Goal: Task Accomplishment & Management: Manage account settings

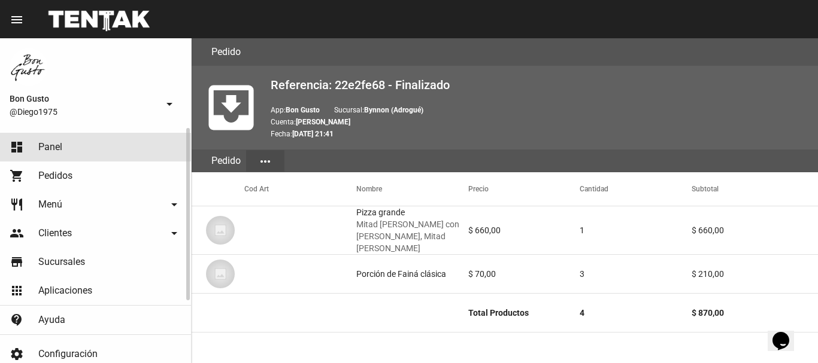
click at [72, 154] on link "dashboard Panel" at bounding box center [95, 147] width 191 height 29
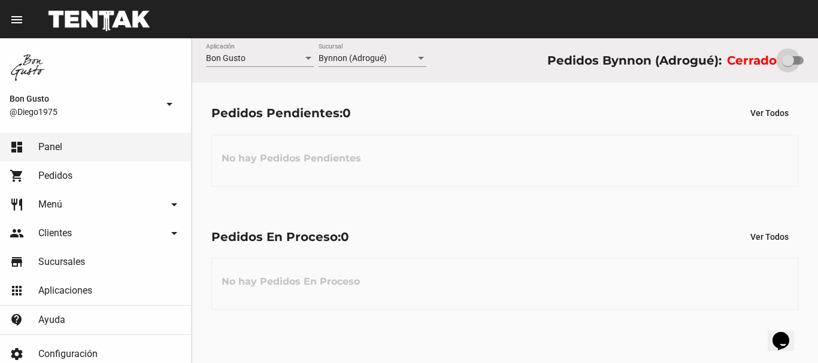
click at [794, 62] on div at bounding box center [793, 60] width 22 height 8
click at [788, 65] on input "checkbox" at bounding box center [787, 65] width 1 height 1
checkbox input "true"
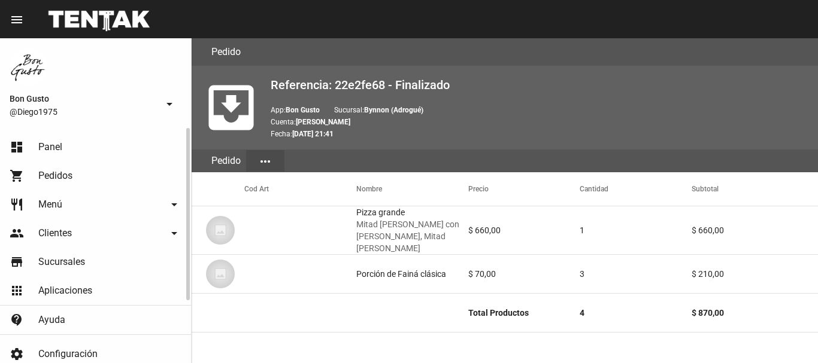
click at [36, 147] on link "dashboard Panel" at bounding box center [95, 147] width 191 height 29
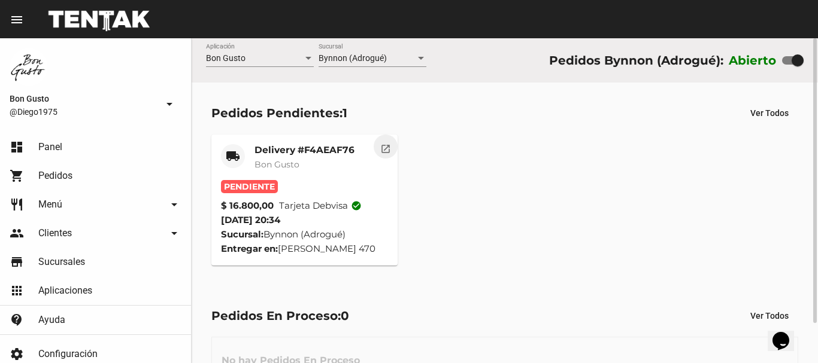
click at [385, 150] on mat-icon "open_in_new" at bounding box center [385, 147] width 11 height 11
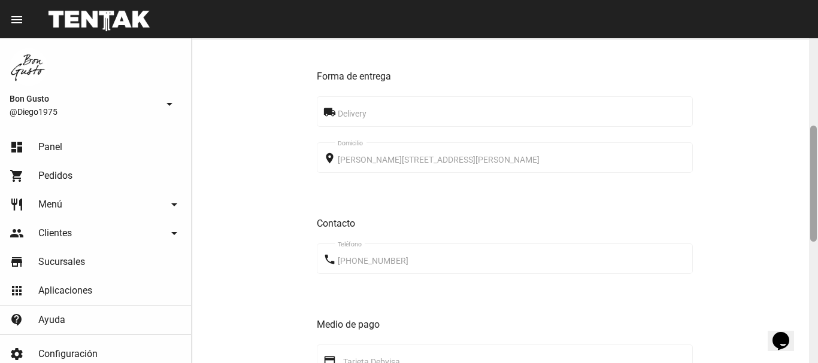
drag, startPoint x: 811, startPoint y: 49, endPoint x: 816, endPoint y: 138, distance: 88.7
click at [816, 138] on div at bounding box center [813, 200] width 9 height 325
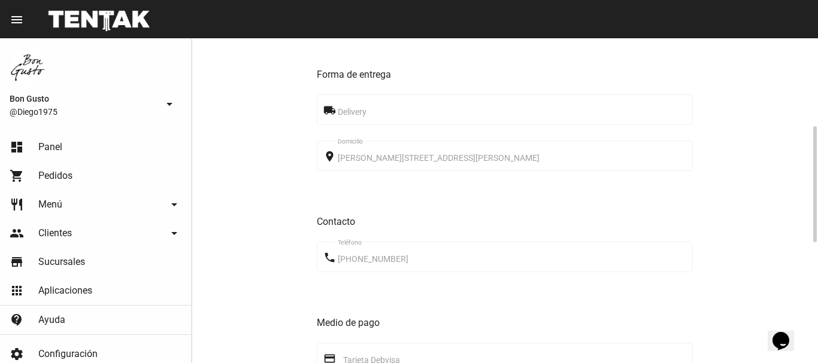
scroll to position [582, 0]
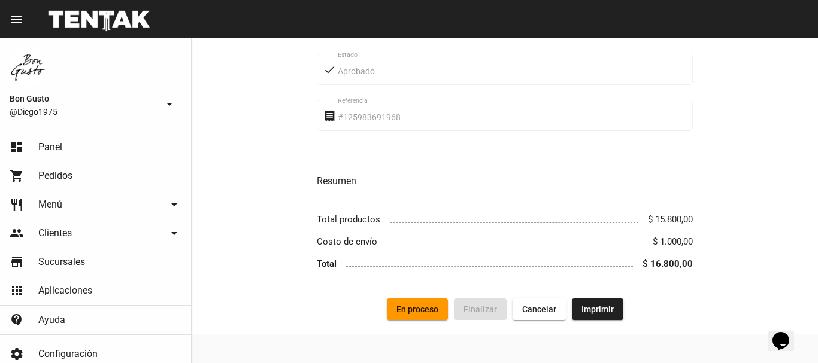
click at [444, 309] on button "En proceso" at bounding box center [417, 310] width 61 height 22
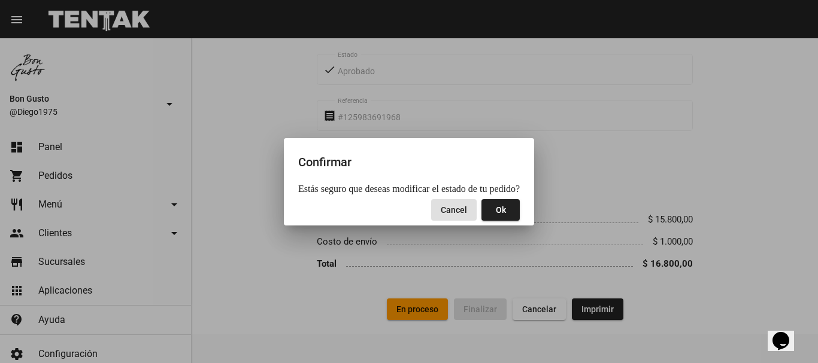
click at [503, 209] on button "Ok" at bounding box center [500, 210] width 38 height 22
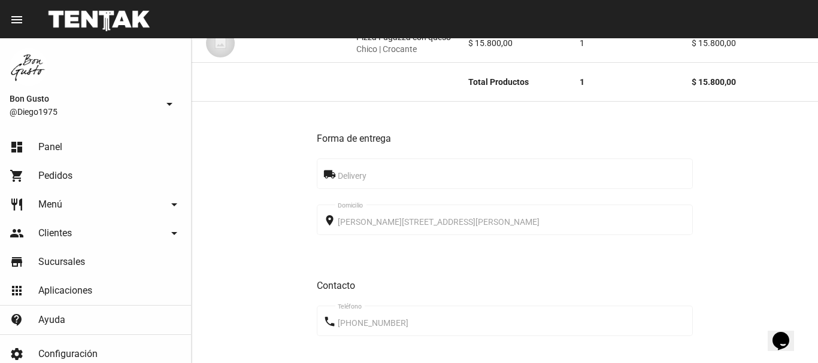
scroll to position [0, 0]
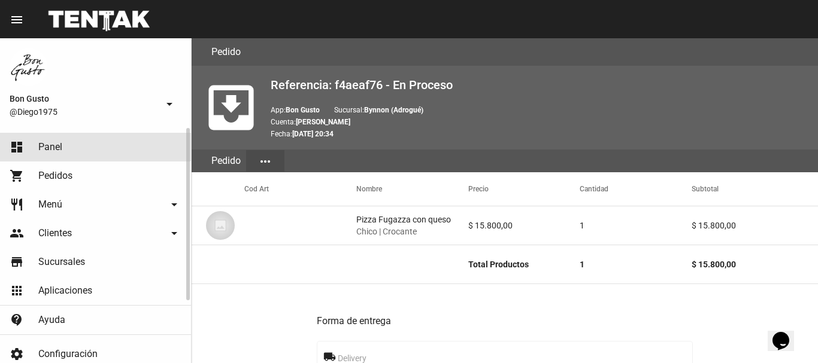
click at [77, 145] on link "dashboard Panel" at bounding box center [95, 147] width 191 height 29
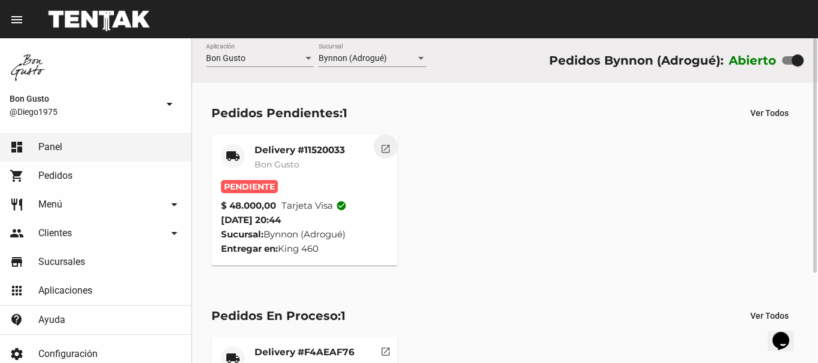
click at [384, 145] on mat-icon "open_in_new" at bounding box center [385, 147] width 11 height 11
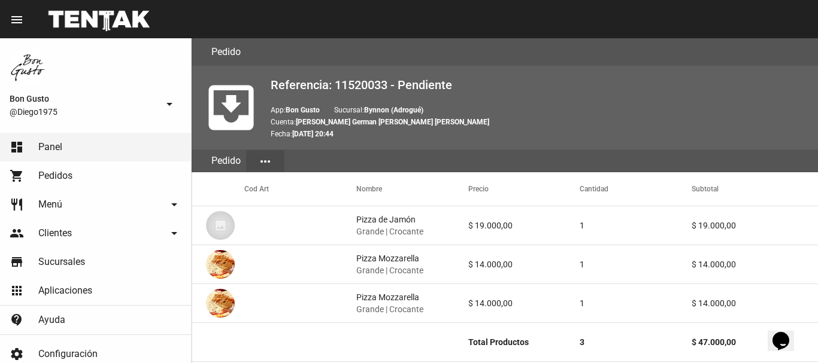
scroll to position [660, 0]
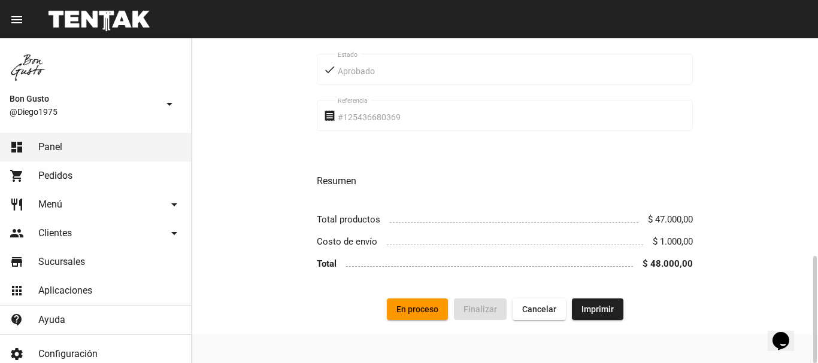
click at [428, 310] on span "En proceso" at bounding box center [417, 310] width 42 height 10
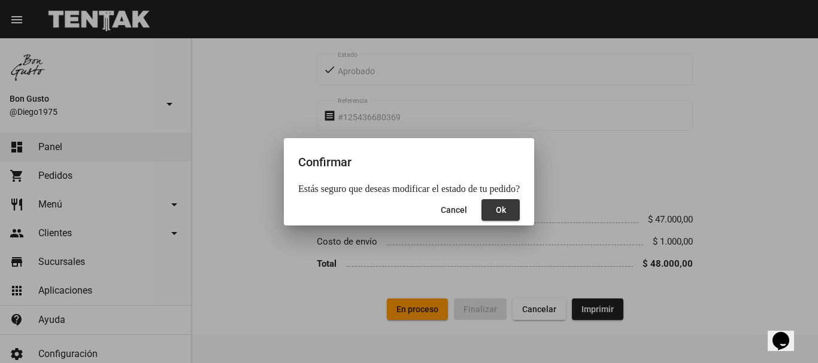
click at [496, 214] on span "Ok" at bounding box center [501, 210] width 10 height 10
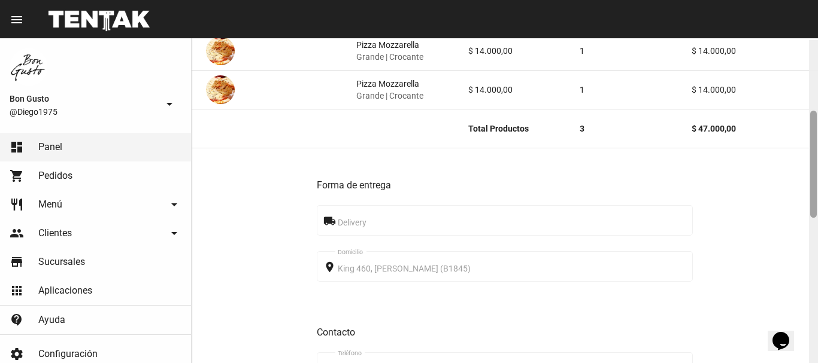
scroll to position [221, 0]
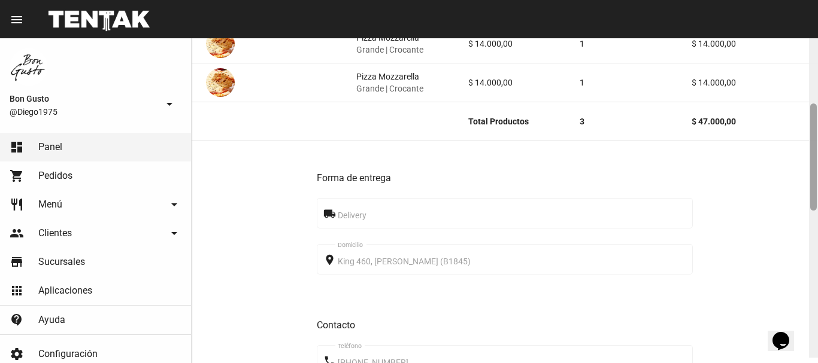
drag, startPoint x: 814, startPoint y: 110, endPoint x: 817, endPoint y: 183, distance: 73.1
click at [817, 183] on div at bounding box center [813, 195] width 9 height 325
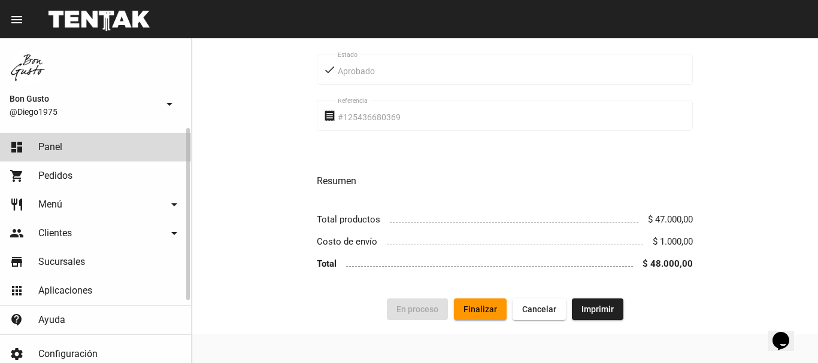
click at [82, 149] on link "dashboard Panel" at bounding box center [95, 147] width 191 height 29
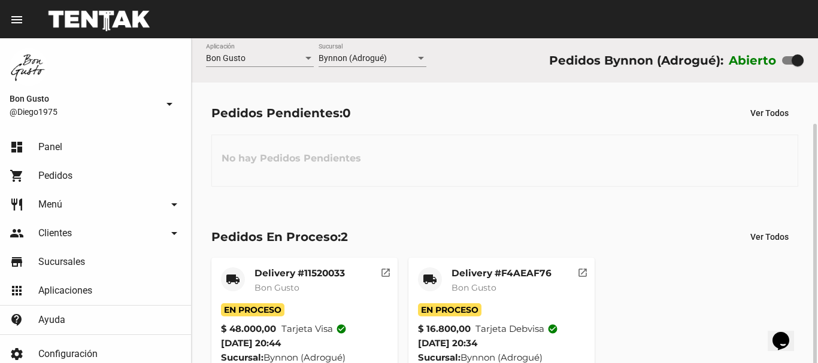
scroll to position [45, 0]
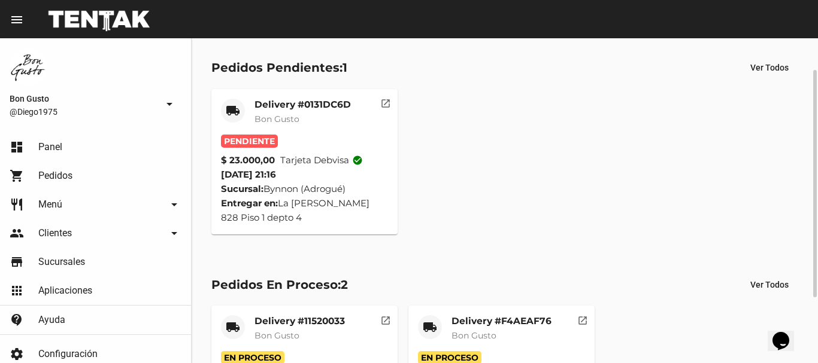
click at [305, 116] on mat-card-subtitle "Bon Gusto" at bounding box center [302, 119] width 96 height 12
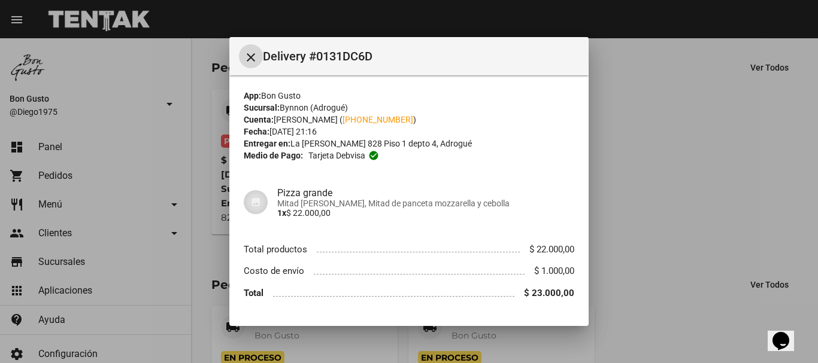
scroll to position [33, 0]
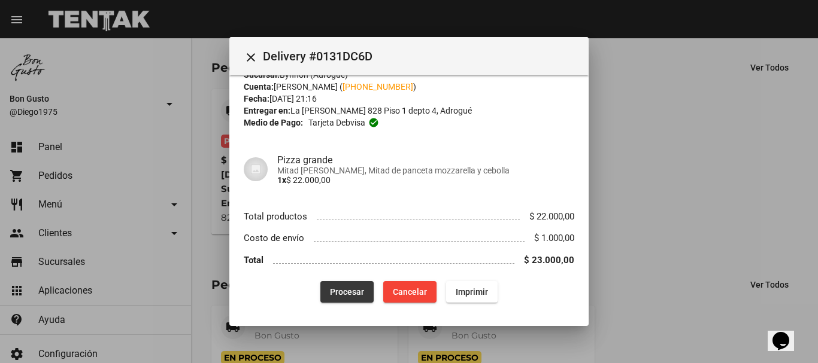
click at [333, 296] on span "Procesar" at bounding box center [347, 292] width 34 height 10
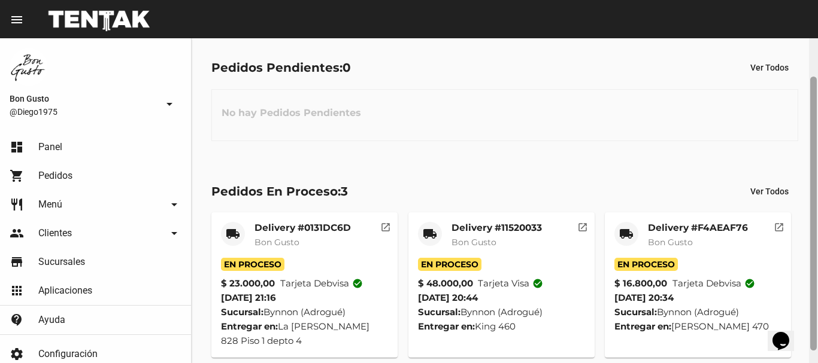
scroll to position [60, 0]
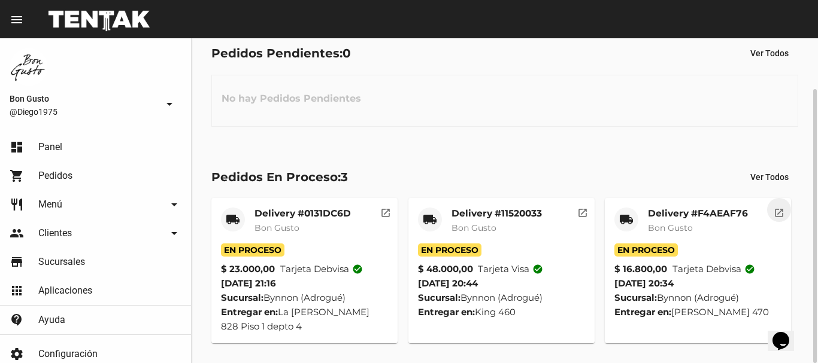
click at [784, 214] on mat-icon "open_in_new" at bounding box center [778, 211] width 11 height 11
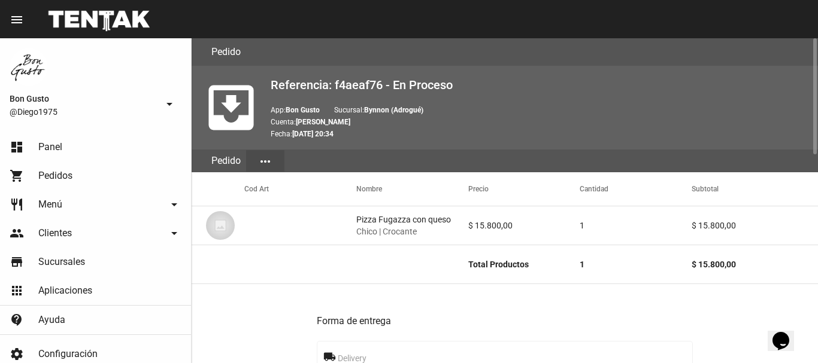
scroll to position [582, 0]
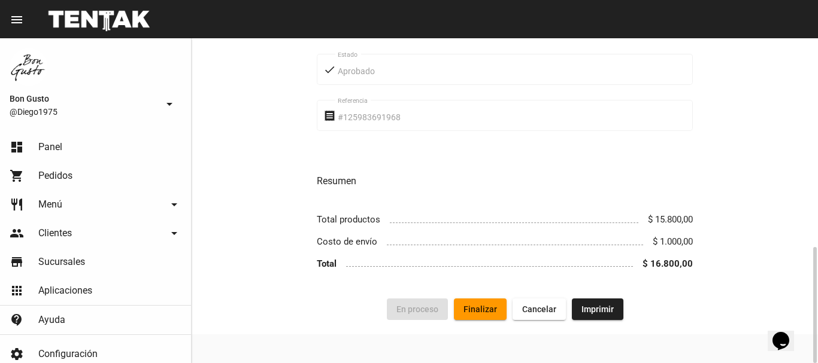
click at [496, 301] on button "Finalizar" at bounding box center [480, 310] width 53 height 22
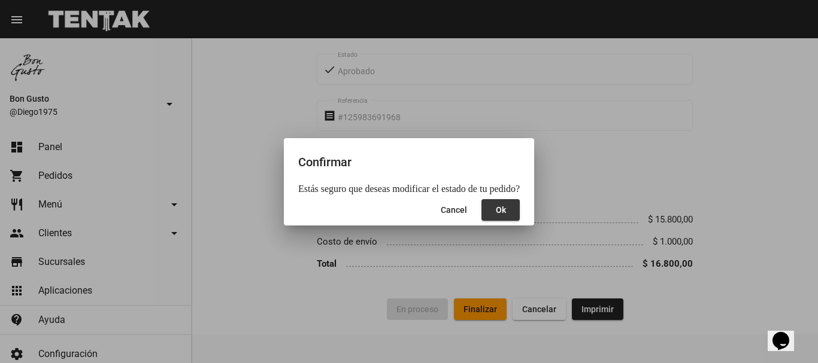
click at [500, 206] on button "Ok" at bounding box center [500, 210] width 38 height 22
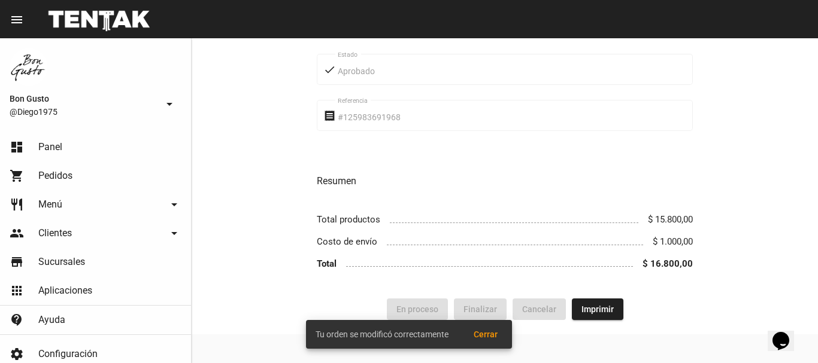
click at [486, 337] on span "Cerrar" at bounding box center [485, 335] width 24 height 10
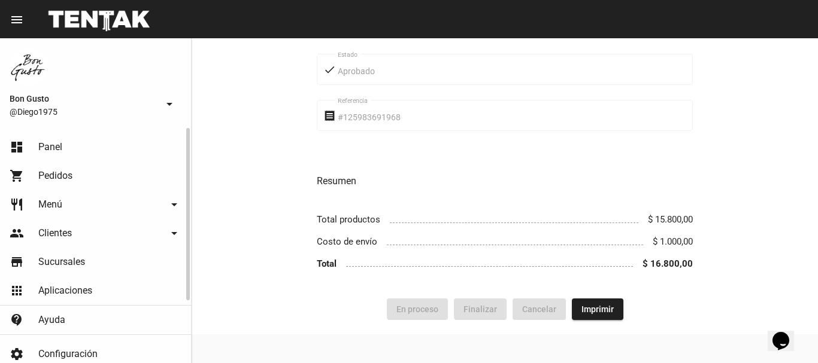
click at [73, 148] on link "dashboard Panel" at bounding box center [95, 147] width 191 height 29
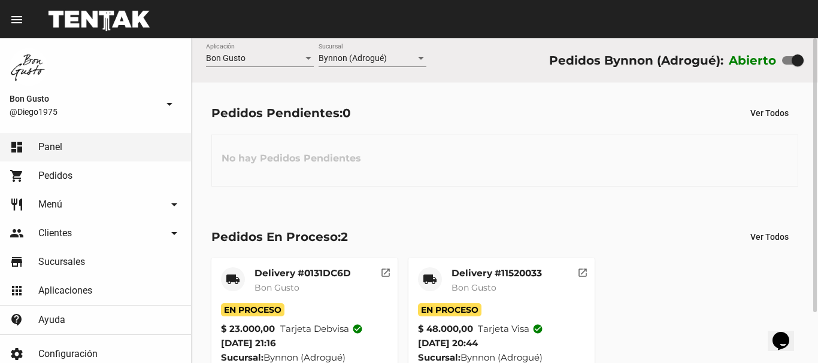
scroll to position [60, 0]
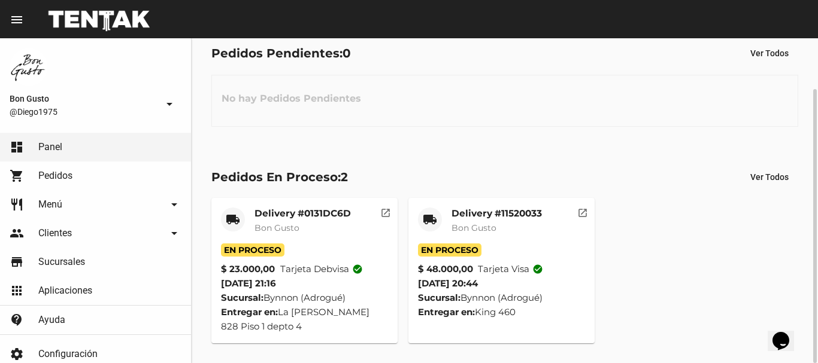
click at [499, 239] on div "Delivery #11520033 Bon Gusto" at bounding box center [496, 226] width 90 height 36
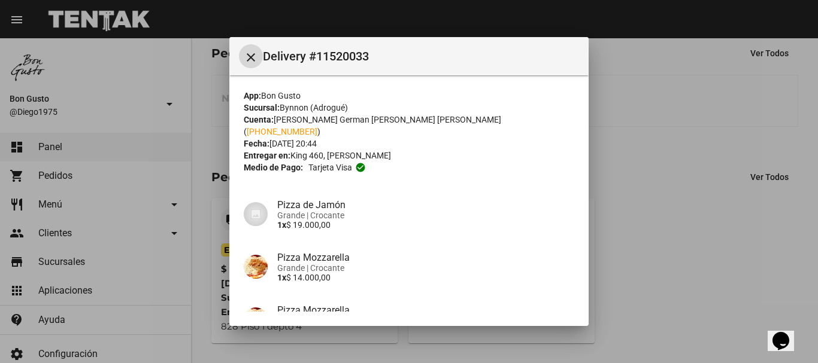
scroll to position [138, 0]
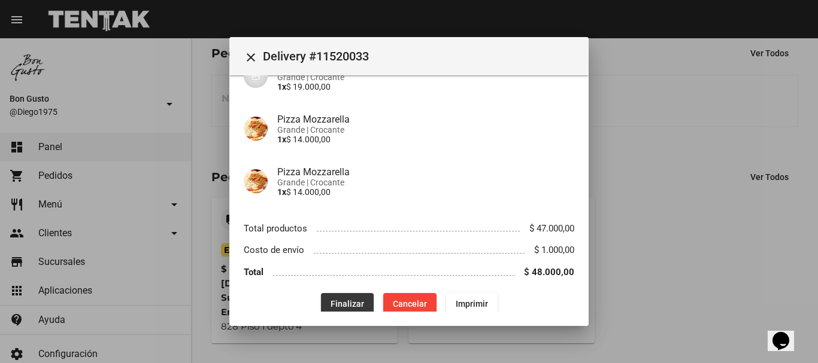
click at [354, 302] on button "Finalizar" at bounding box center [347, 304] width 53 height 22
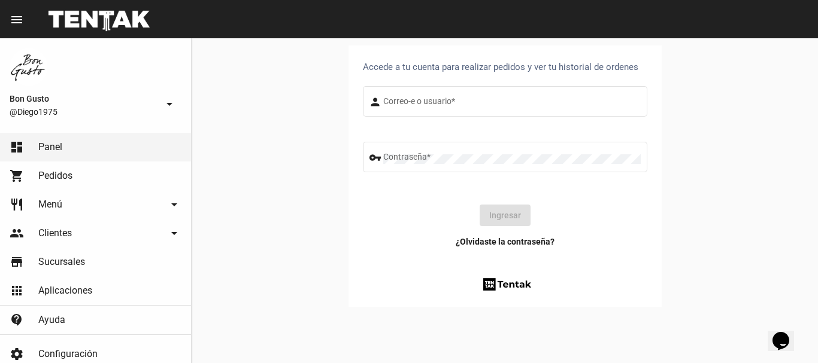
type input "diego1975"
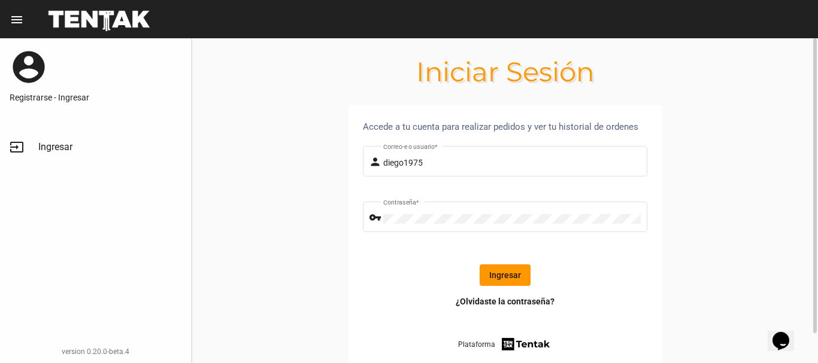
click at [511, 281] on button "Ingresar" at bounding box center [504, 276] width 51 height 22
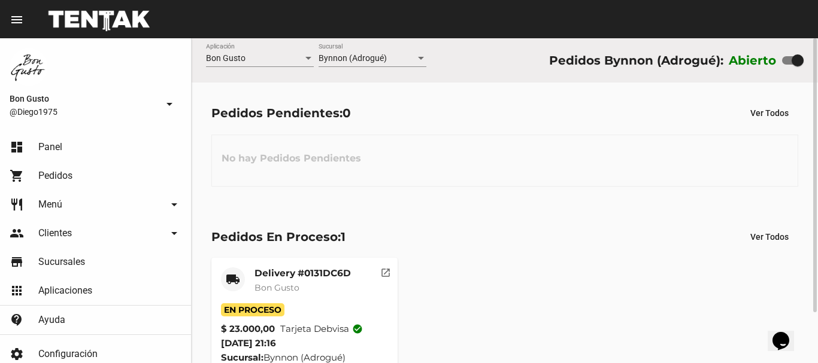
scroll to position [60, 0]
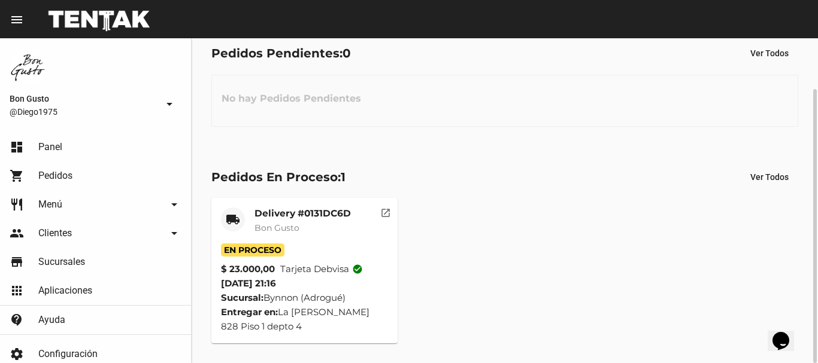
click at [318, 196] on div "local_shipping Delivery #0131DC6D Bon Gusto En Proceso $ 23.000,00 Tarjeta debv…" at bounding box center [504, 271] width 597 height 156
click at [323, 229] on mat-card-subtitle "Bon Gusto" at bounding box center [302, 228] width 96 height 12
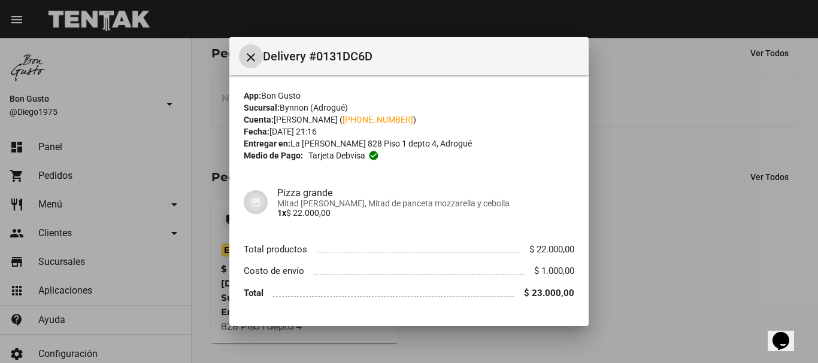
click at [248, 54] on mat-icon "close" at bounding box center [251, 57] width 14 height 14
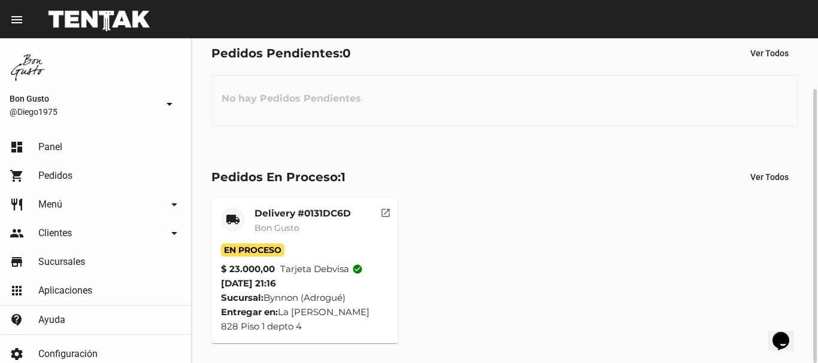
click at [387, 213] on mat-icon "open_in_new" at bounding box center [385, 211] width 11 height 11
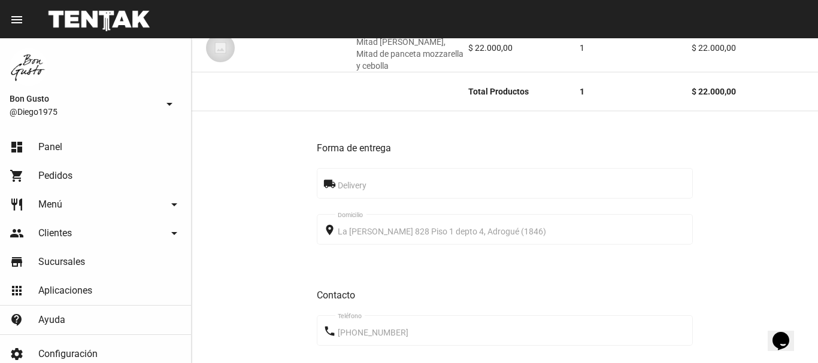
scroll to position [582, 0]
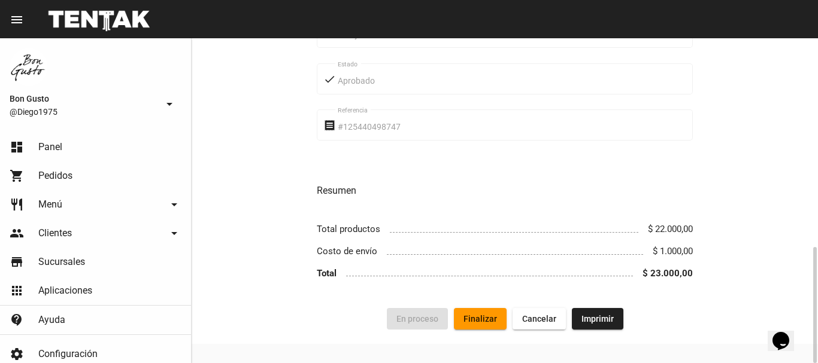
click at [482, 308] on button "Finalizar" at bounding box center [480, 319] width 53 height 22
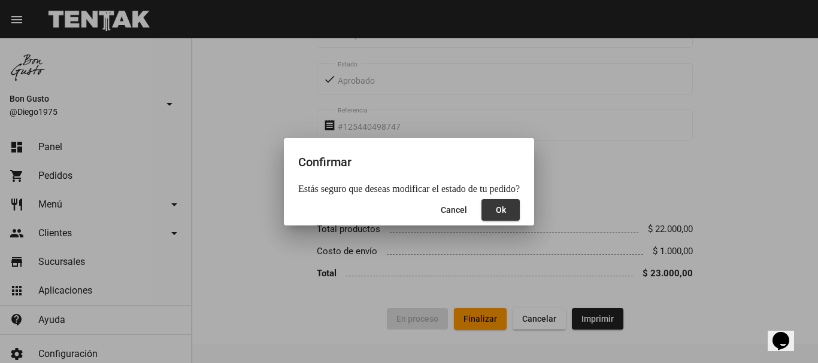
click at [502, 215] on button "Ok" at bounding box center [500, 210] width 38 height 22
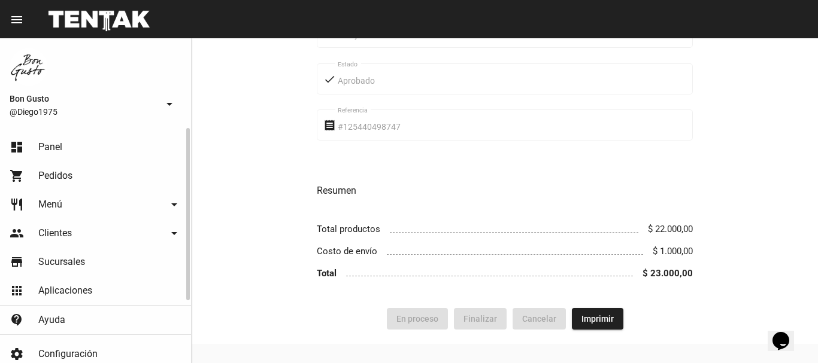
drag, startPoint x: 68, startPoint y: 178, endPoint x: 69, endPoint y: 151, distance: 26.4
click at [68, 177] on span "Pedidos" at bounding box center [55, 176] width 34 height 12
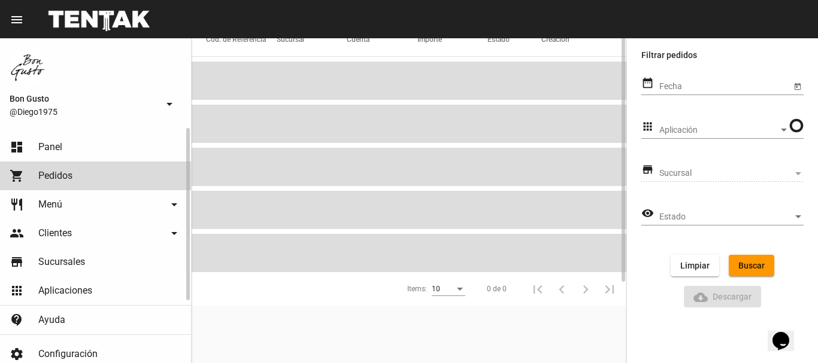
click at [69, 151] on link "dashboard Panel" at bounding box center [95, 147] width 191 height 29
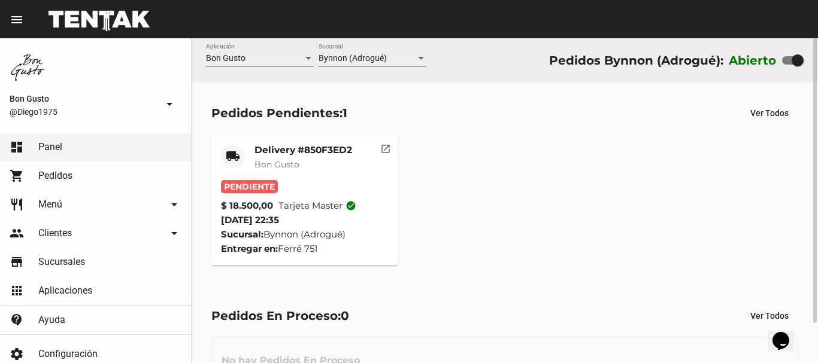
click at [266, 159] on mat-card-subtitle "Bon Gusto" at bounding box center [303, 165] width 98 height 12
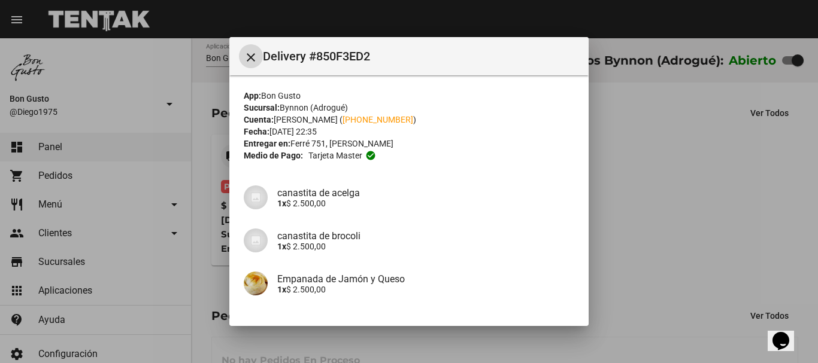
scroll to position [196, 0]
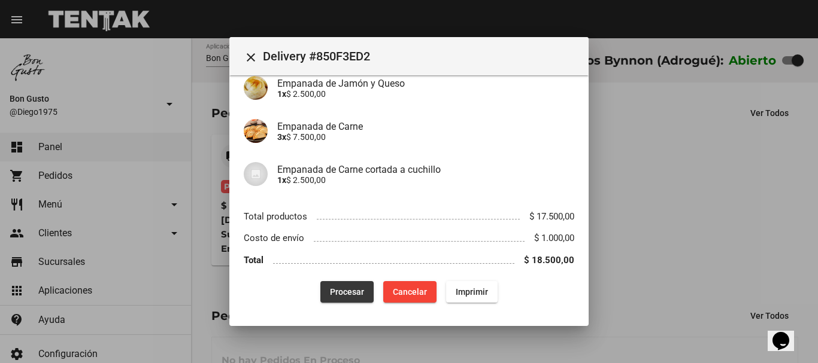
click at [338, 289] on span "Procesar" at bounding box center [347, 292] width 34 height 10
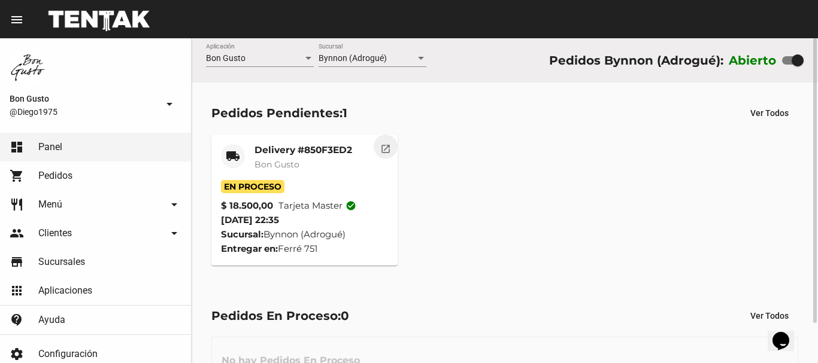
click at [388, 151] on mat-icon "open_in_new" at bounding box center [385, 147] width 11 height 11
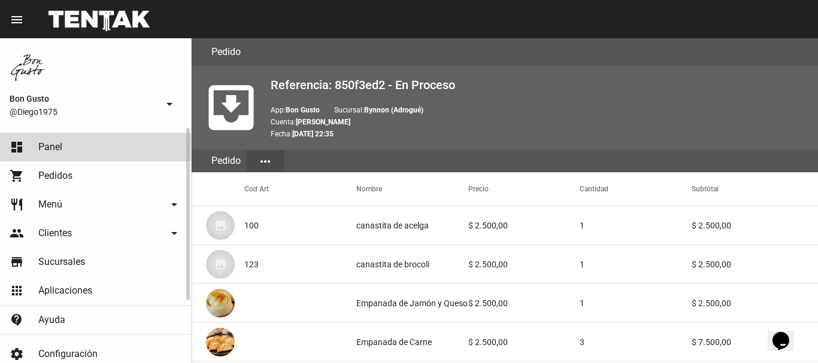
click at [96, 148] on link "dashboard Panel" at bounding box center [95, 147] width 191 height 29
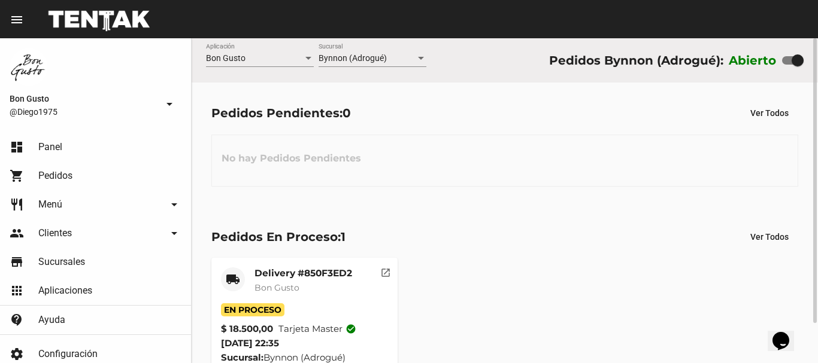
click at [343, 281] on div "Delivery #850F3ED2 Bon Gusto" at bounding box center [303, 286] width 98 height 36
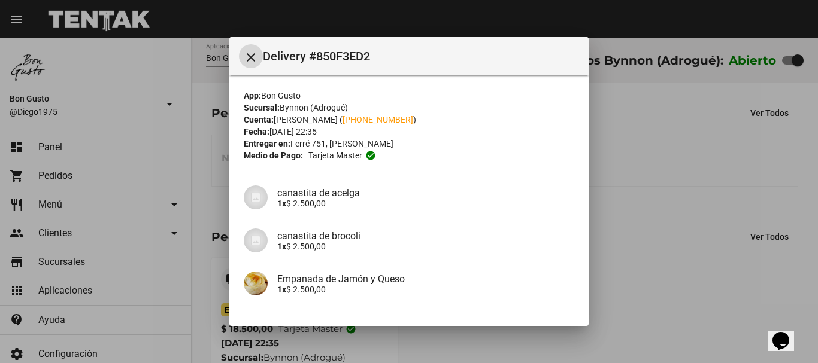
scroll to position [196, 0]
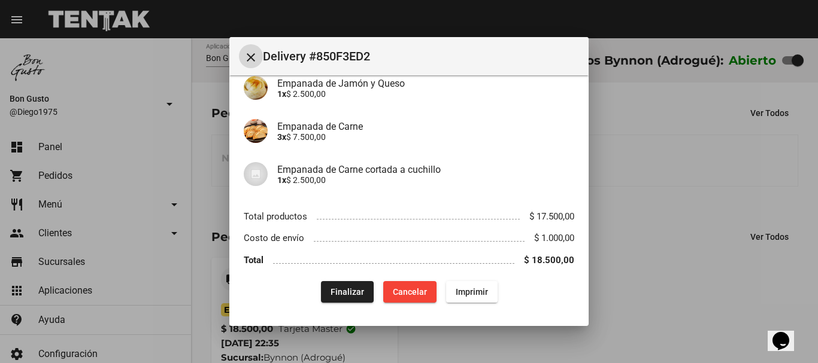
click at [252, 62] on mat-icon "close" at bounding box center [251, 57] width 14 height 14
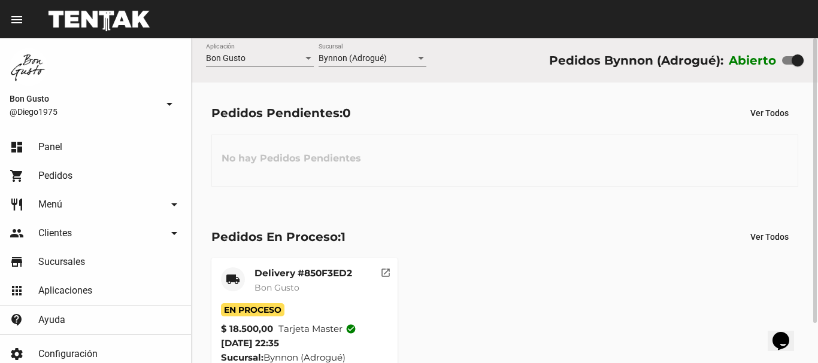
scroll to position [45, 0]
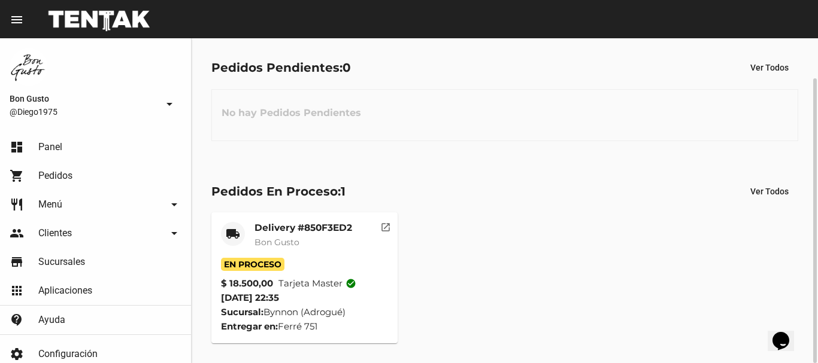
click at [324, 253] on div "Delivery #850F3ED2 Bon Gusto" at bounding box center [303, 240] width 98 height 36
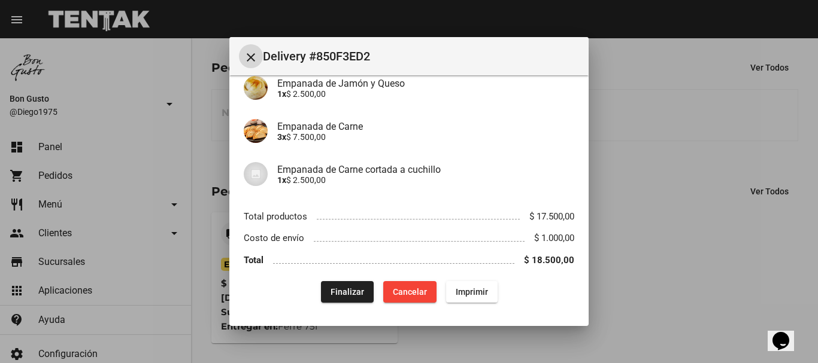
scroll to position [0, 0]
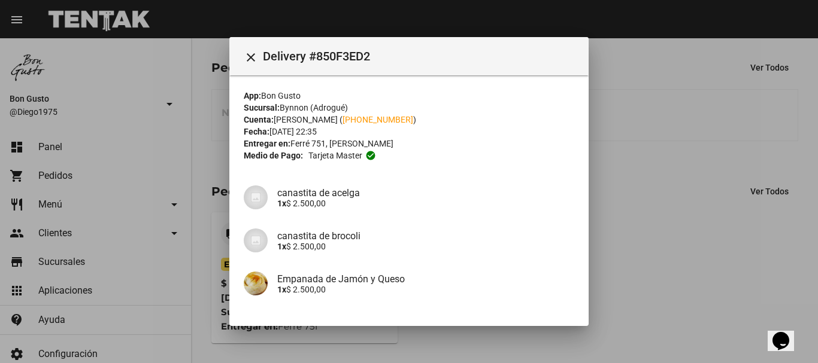
click at [755, 221] on div at bounding box center [409, 181] width 818 height 363
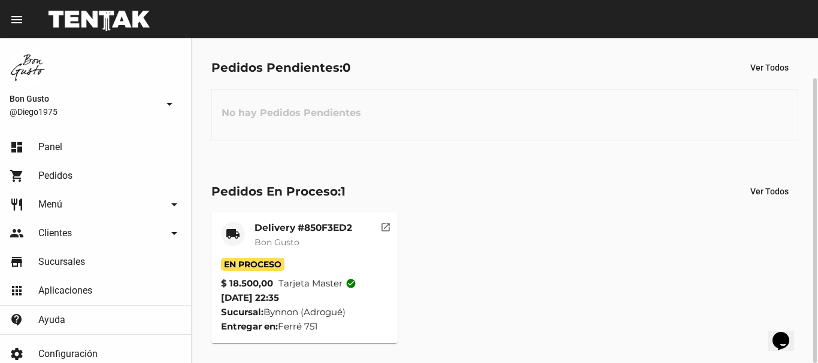
click at [384, 223] on mat-icon "open_in_new" at bounding box center [385, 225] width 11 height 11
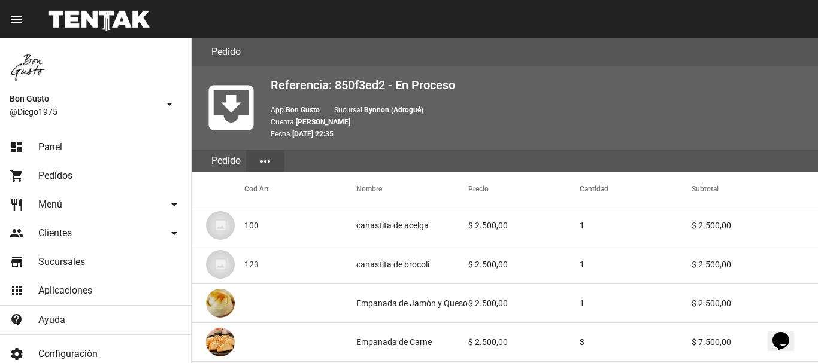
scroll to position [737, 0]
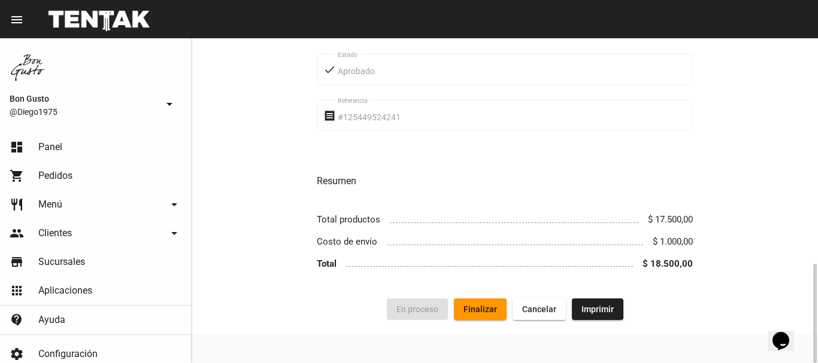
click at [499, 315] on button "Finalizar" at bounding box center [480, 310] width 53 height 22
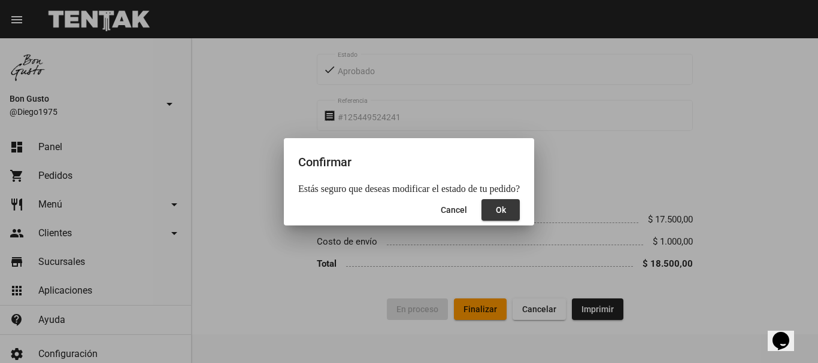
click at [505, 214] on button "Ok" at bounding box center [500, 210] width 38 height 22
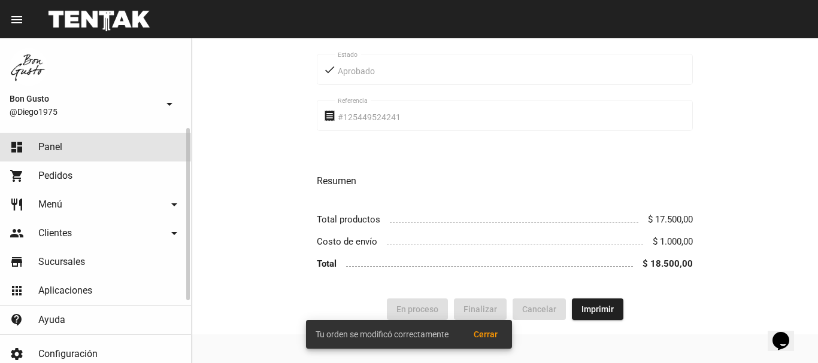
click at [86, 147] on link "dashboard Panel" at bounding box center [95, 147] width 191 height 29
